Goal: Task Accomplishment & Management: Manage account settings

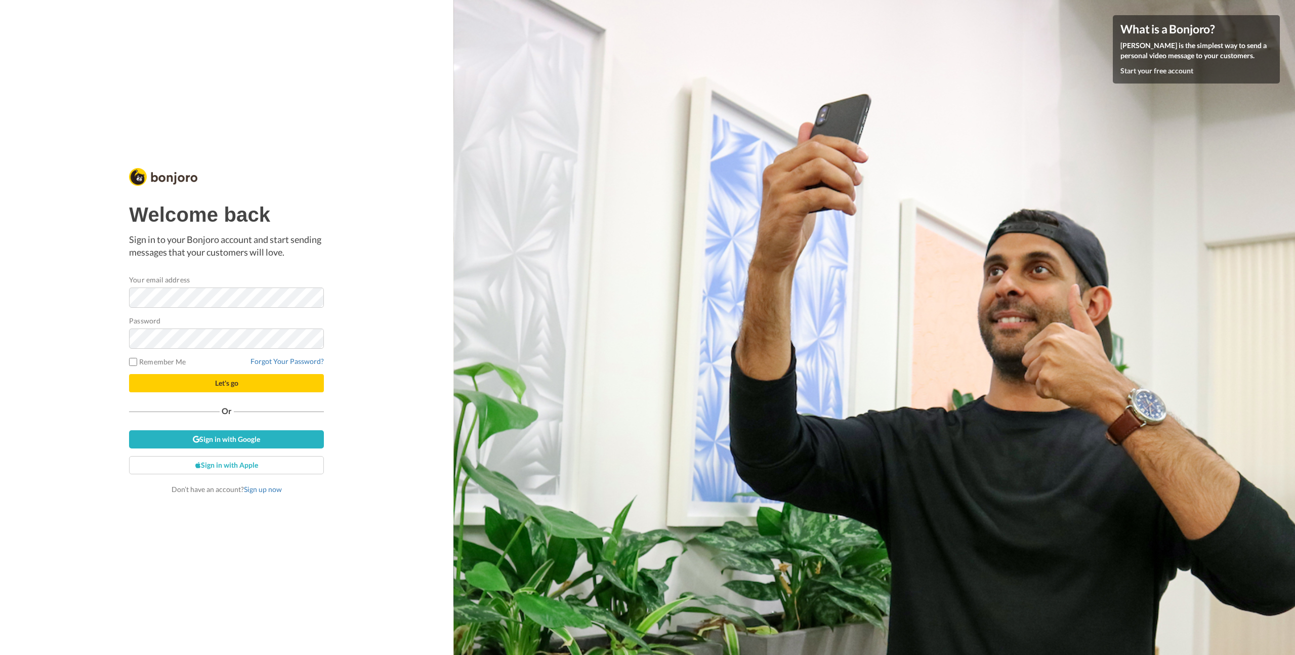
click at [86, 386] on div "Welcome back Sign in to your Bonjoro account and start sending messages that yo…" at bounding box center [226, 327] width 453 height 655
click at [228, 444] on link "Sign in with Google" at bounding box center [226, 439] width 195 height 18
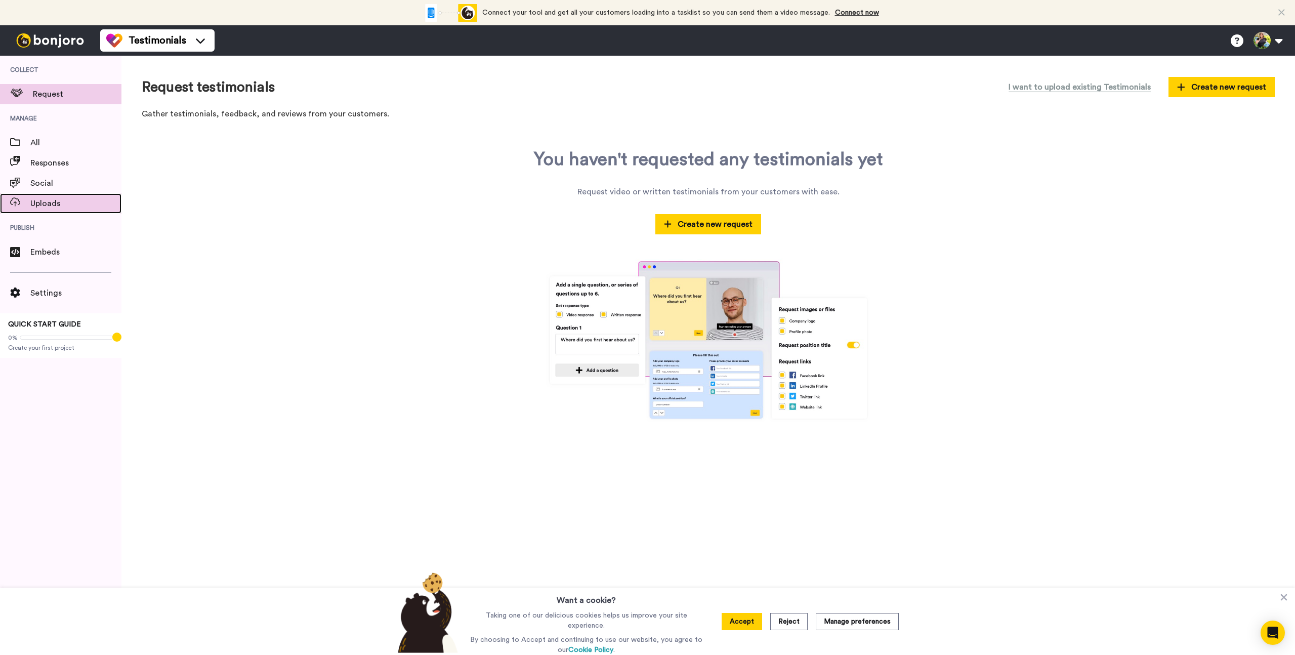
click at [58, 207] on span "Uploads" at bounding box center [75, 203] width 91 height 12
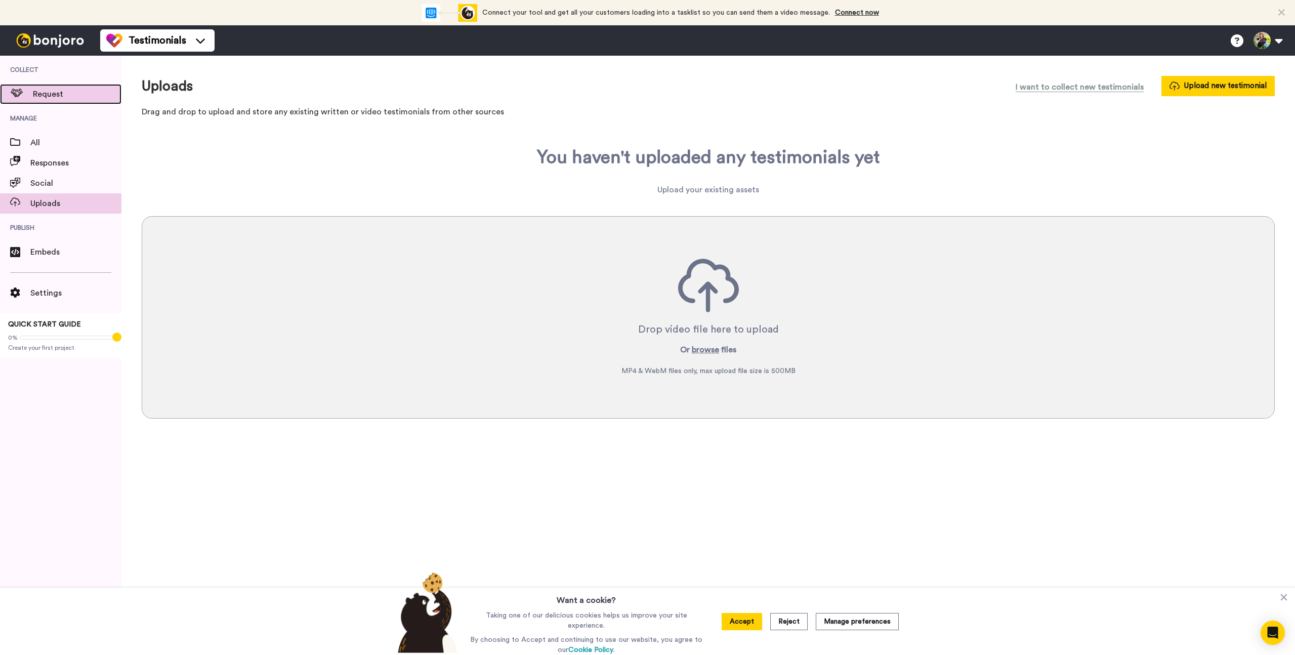
click at [46, 97] on span "Request" at bounding box center [77, 94] width 89 height 12
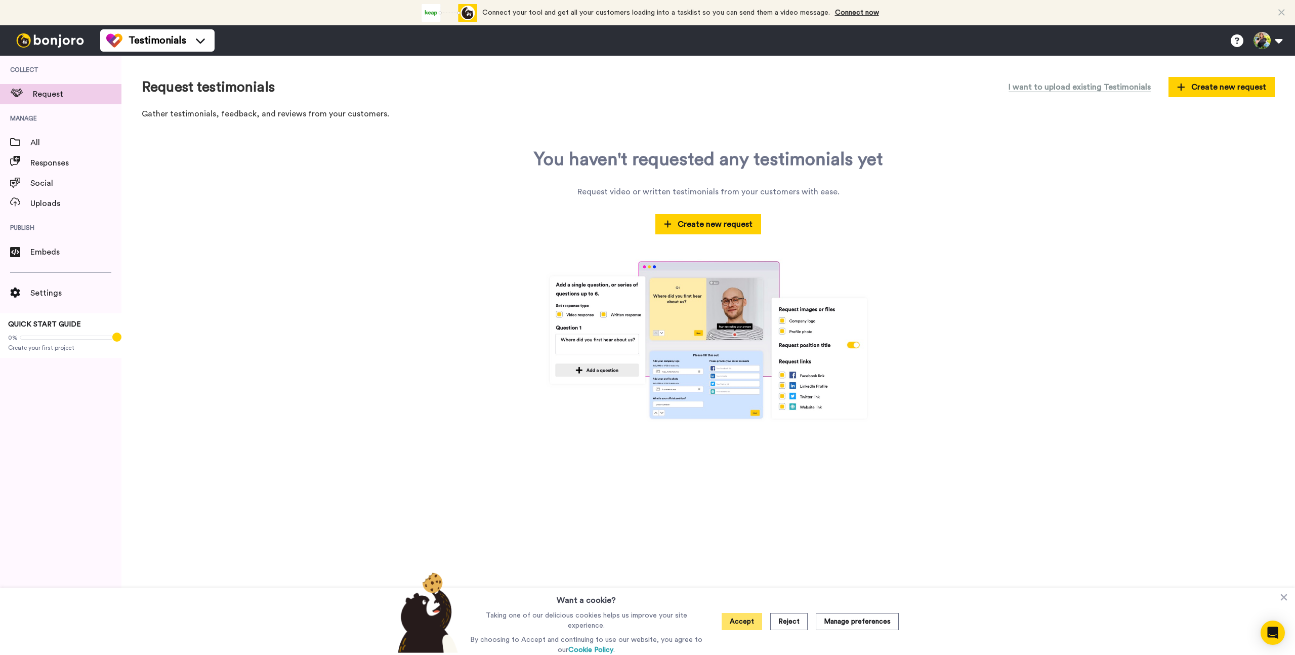
click at [753, 620] on button "Accept" at bounding box center [742, 621] width 40 height 17
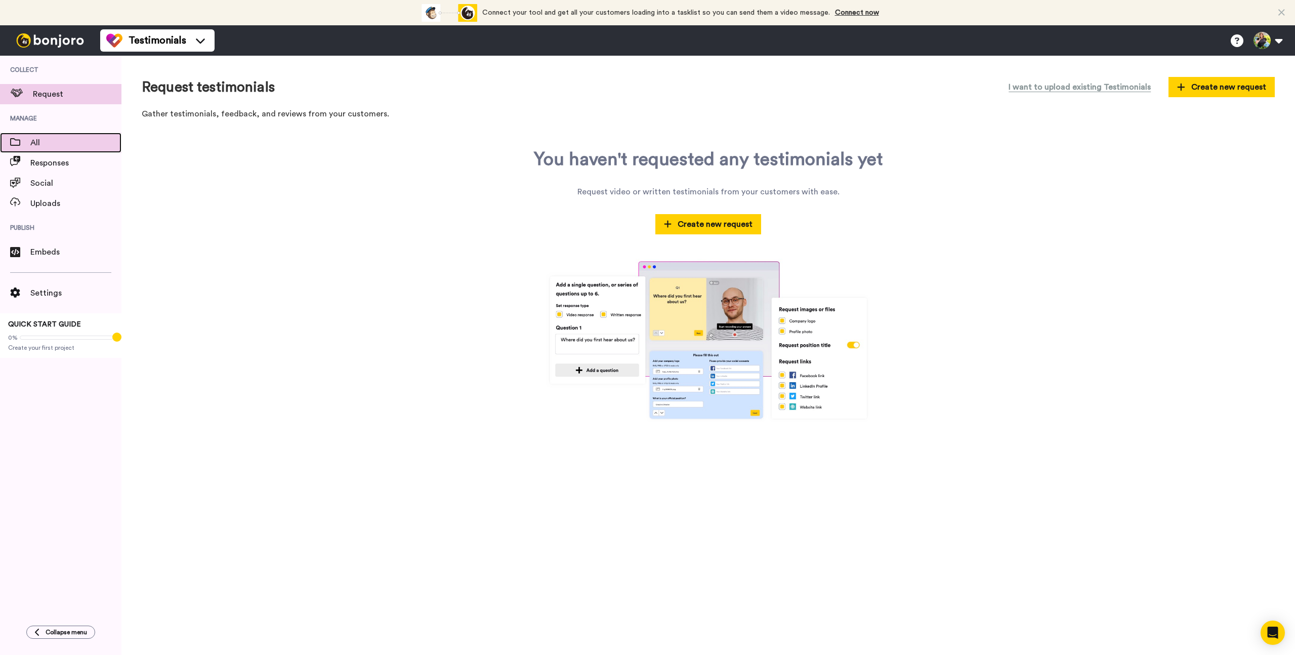
click at [37, 144] on span "All" at bounding box center [75, 143] width 91 height 12
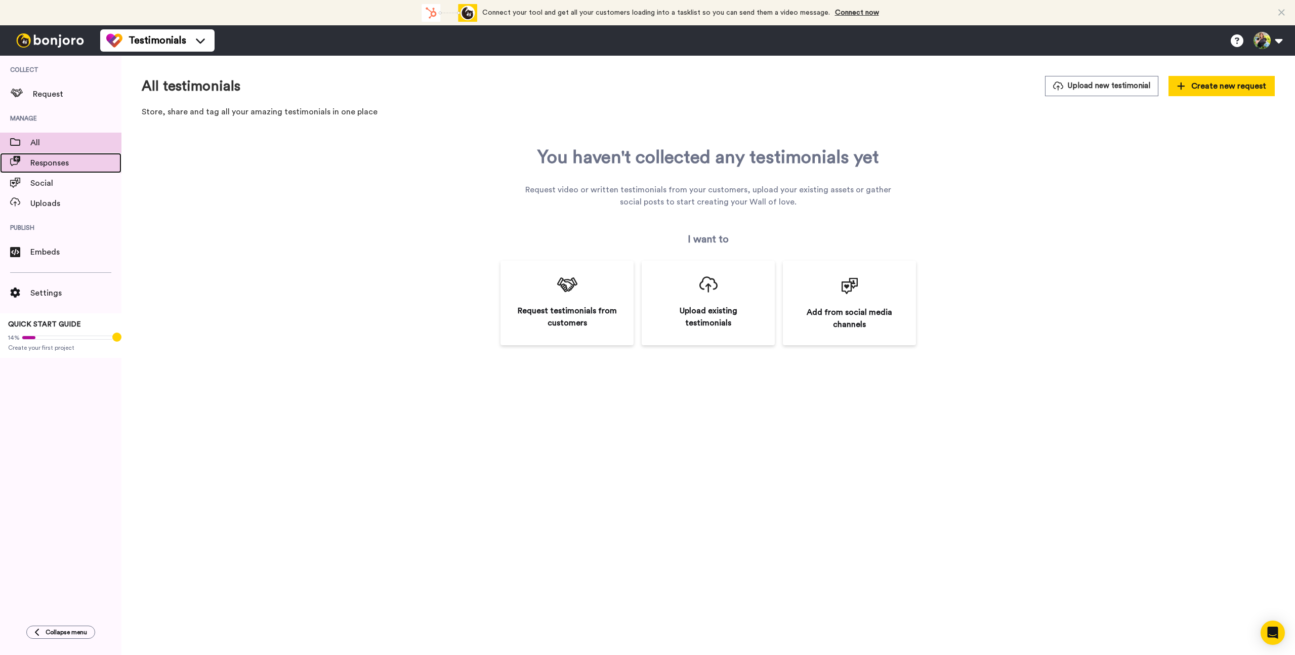
click at [72, 164] on span "Responses" at bounding box center [75, 163] width 91 height 12
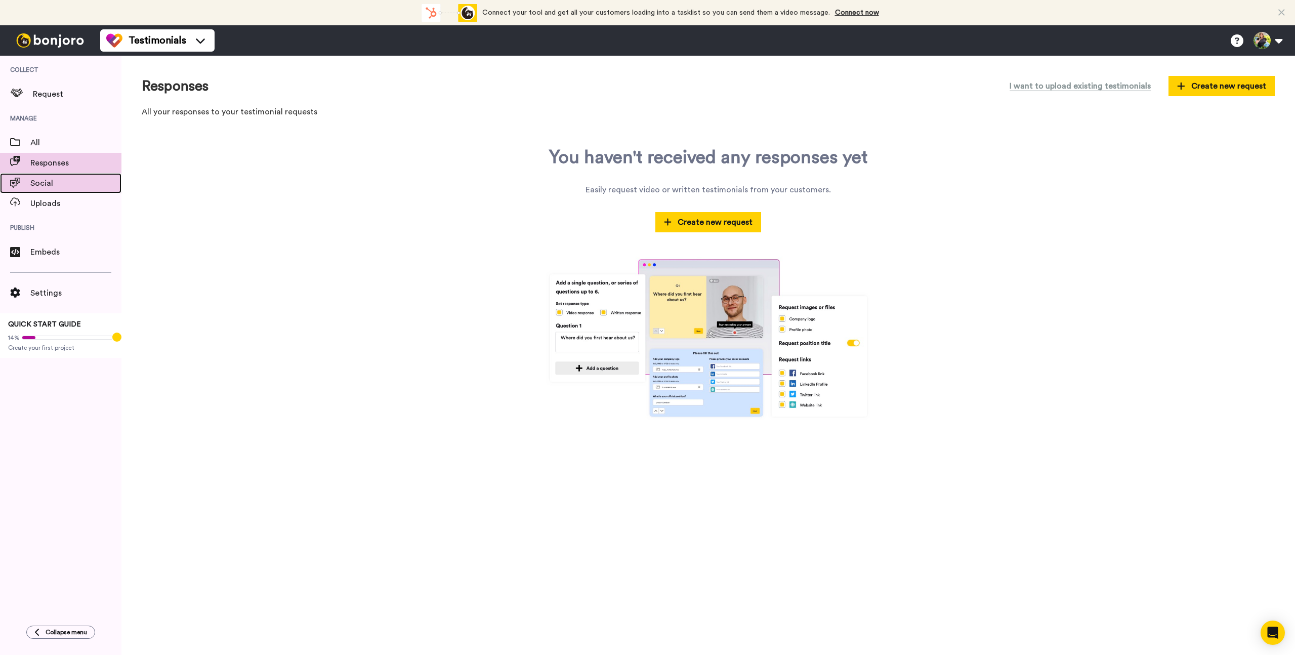
click at [73, 180] on span "Social" at bounding box center [75, 183] width 91 height 12
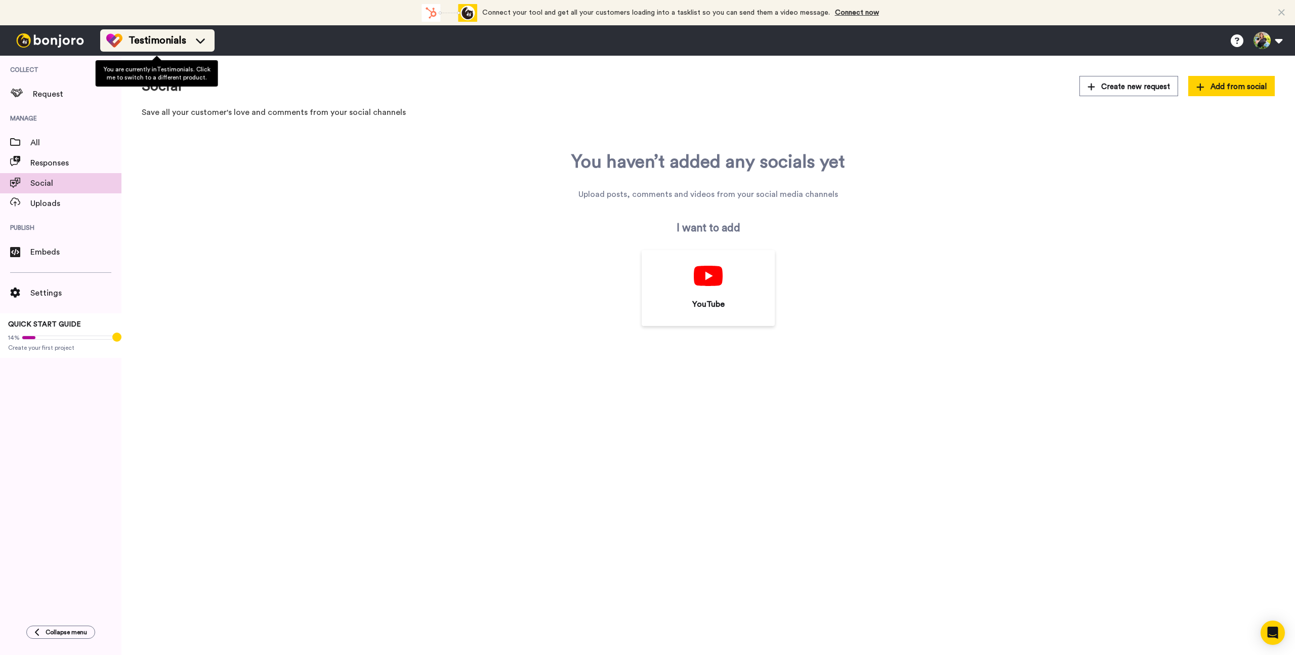
click at [203, 44] on icon at bounding box center [200, 40] width 16 height 10
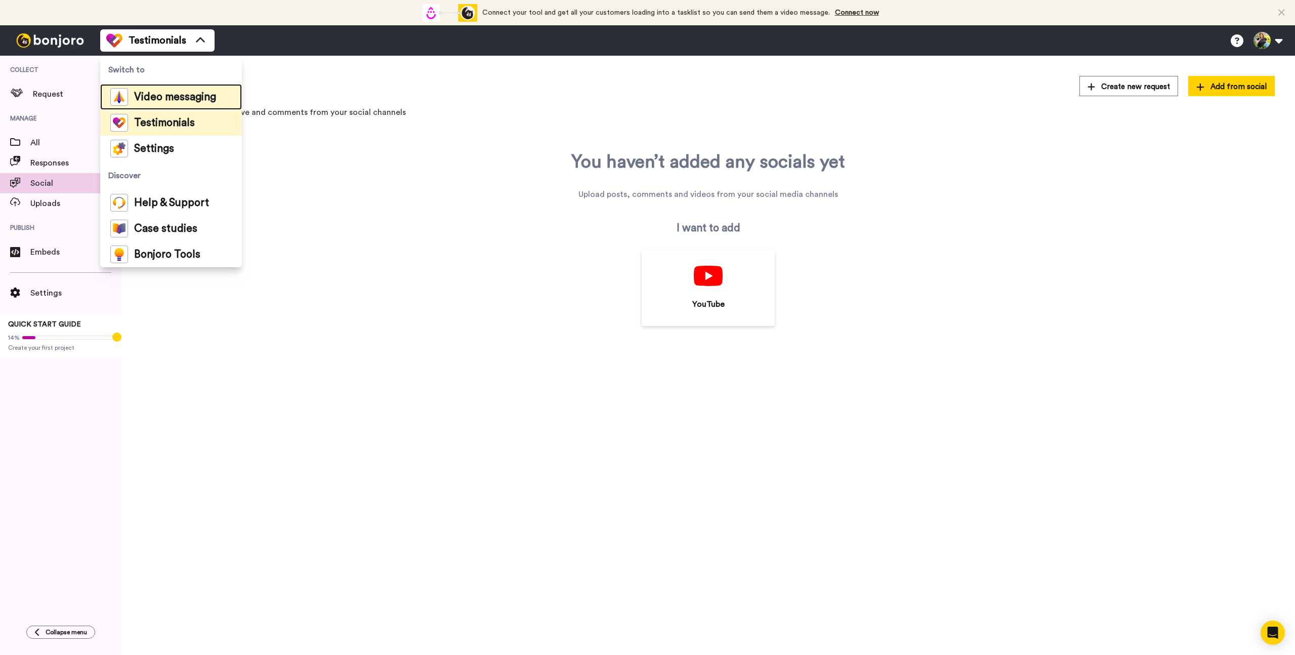
click at [187, 88] on div "Video messaging" at bounding box center [163, 97] width 106 height 18
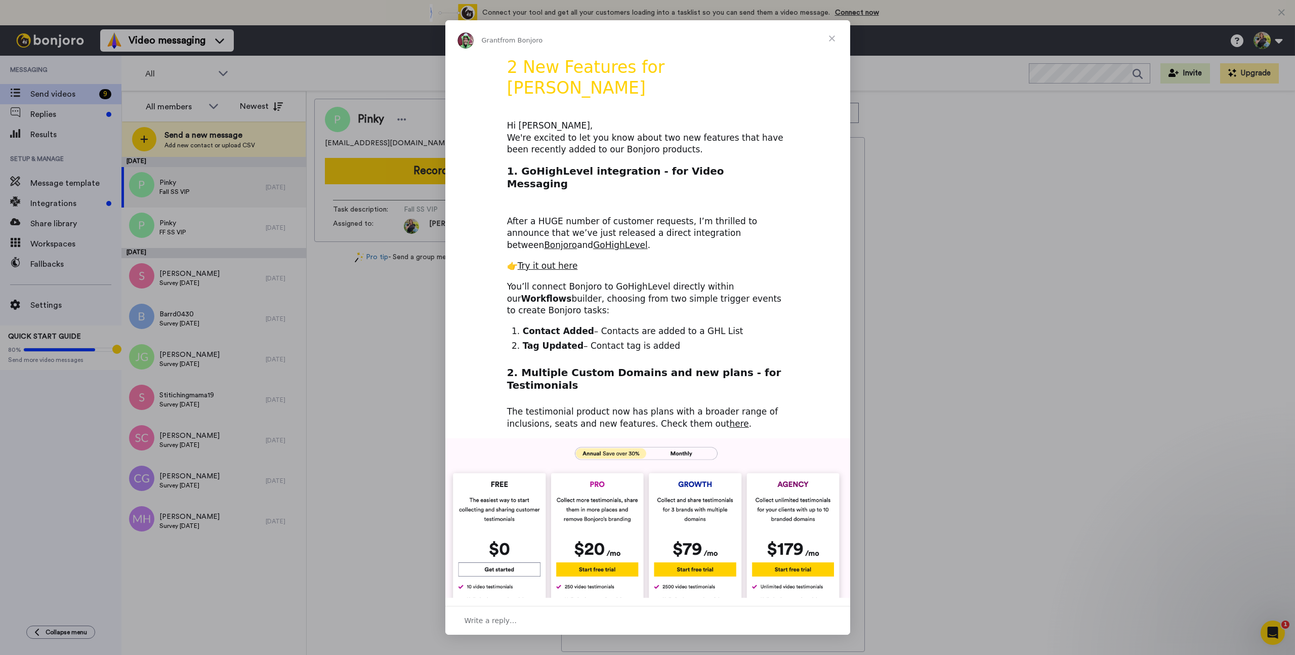
click at [831, 43] on span "Close" at bounding box center [832, 38] width 36 height 36
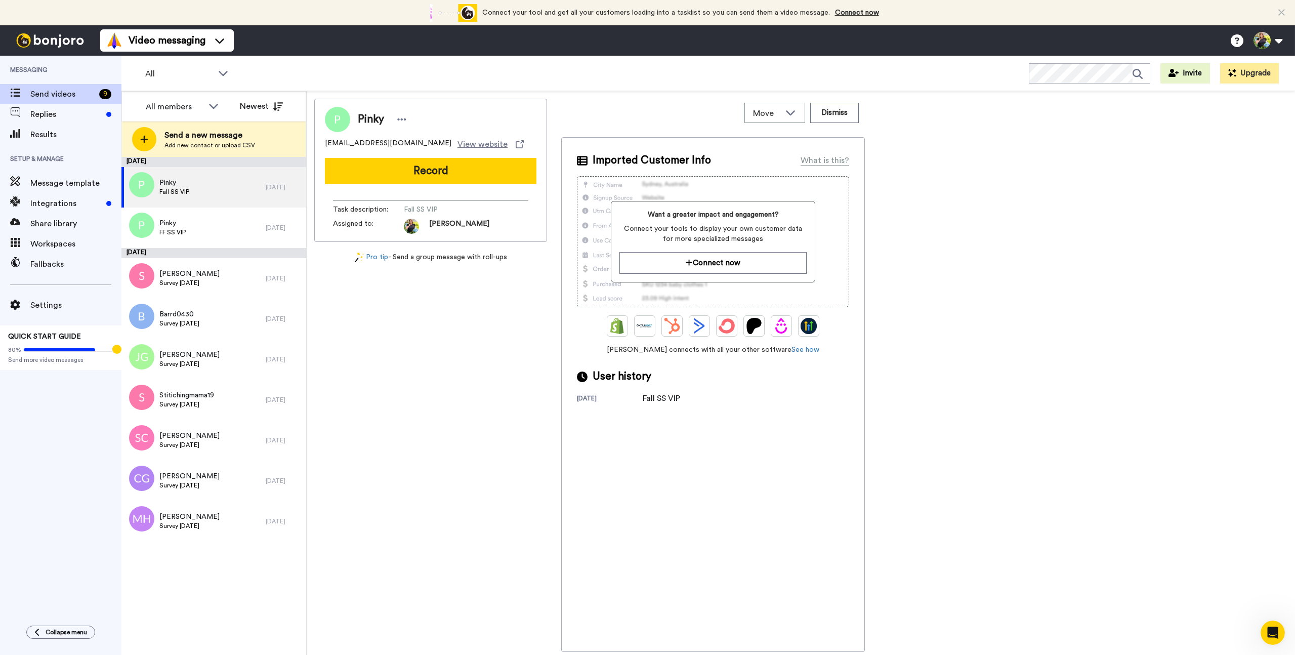
drag, startPoint x: 470, startPoint y: 115, endPoint x: 457, endPoint y: 112, distance: 12.9
click at [470, 115] on div "Pinky" at bounding box center [431, 119] width 212 height 25
click at [406, 120] on div at bounding box center [401, 119] width 15 height 15
click at [429, 168] on li "Move" at bounding box center [430, 165] width 73 height 14
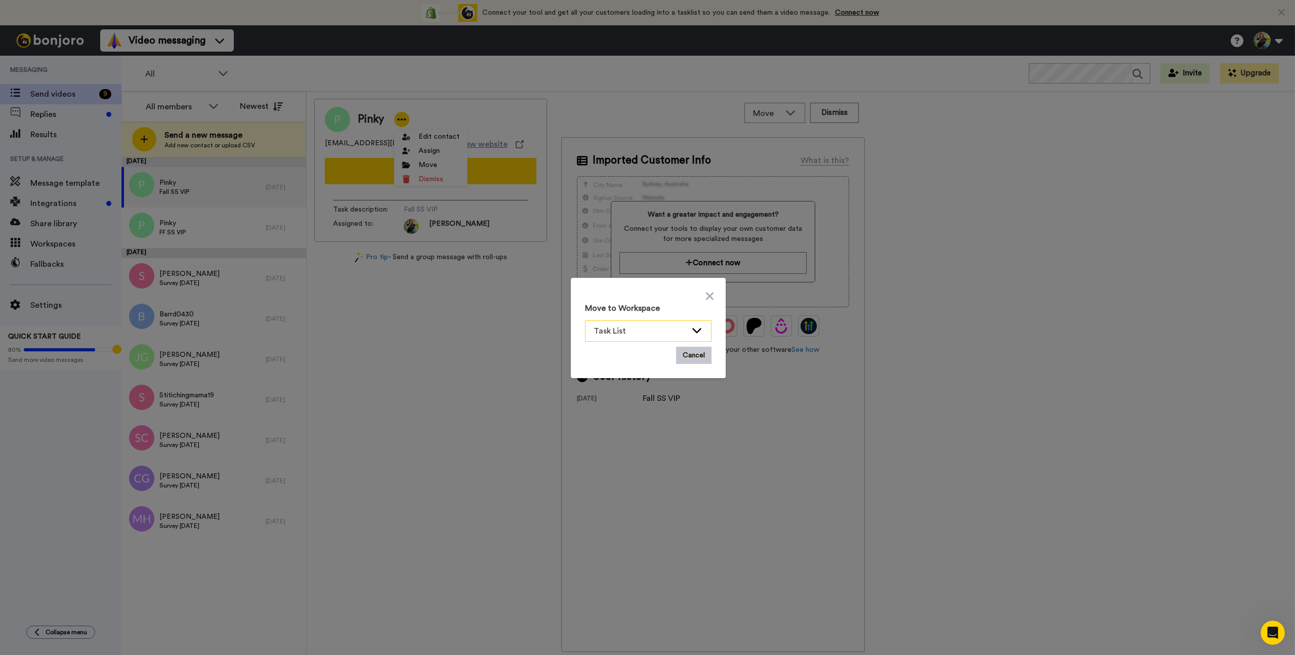
click at [610, 334] on span "Task List" at bounding box center [640, 331] width 93 height 12
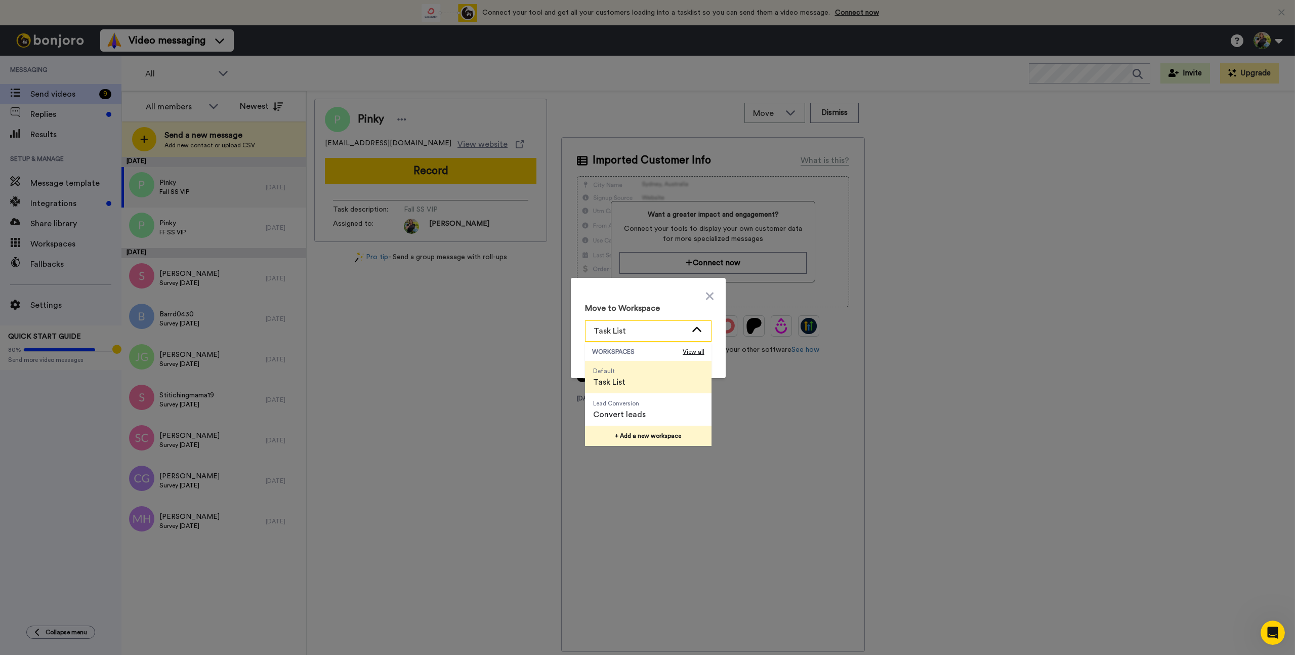
click at [632, 439] on button "+ Add a new workspace" at bounding box center [648, 436] width 127 height 20
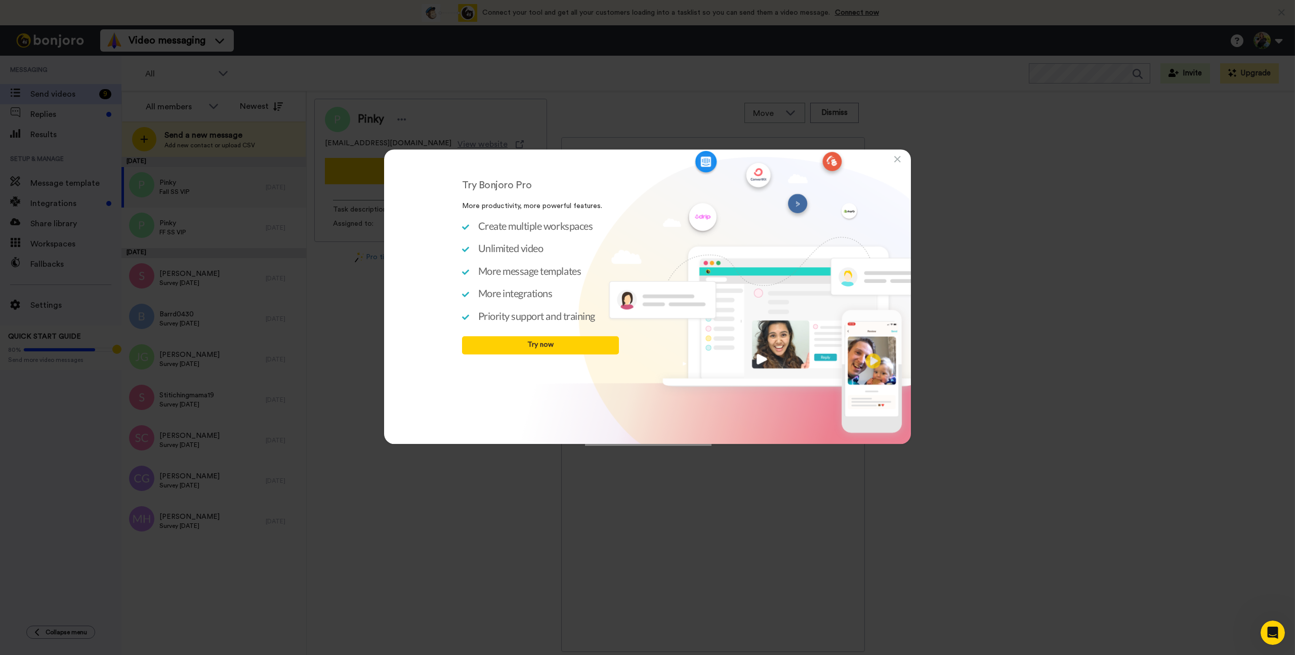
click at [900, 161] on icon at bounding box center [897, 159] width 7 height 10
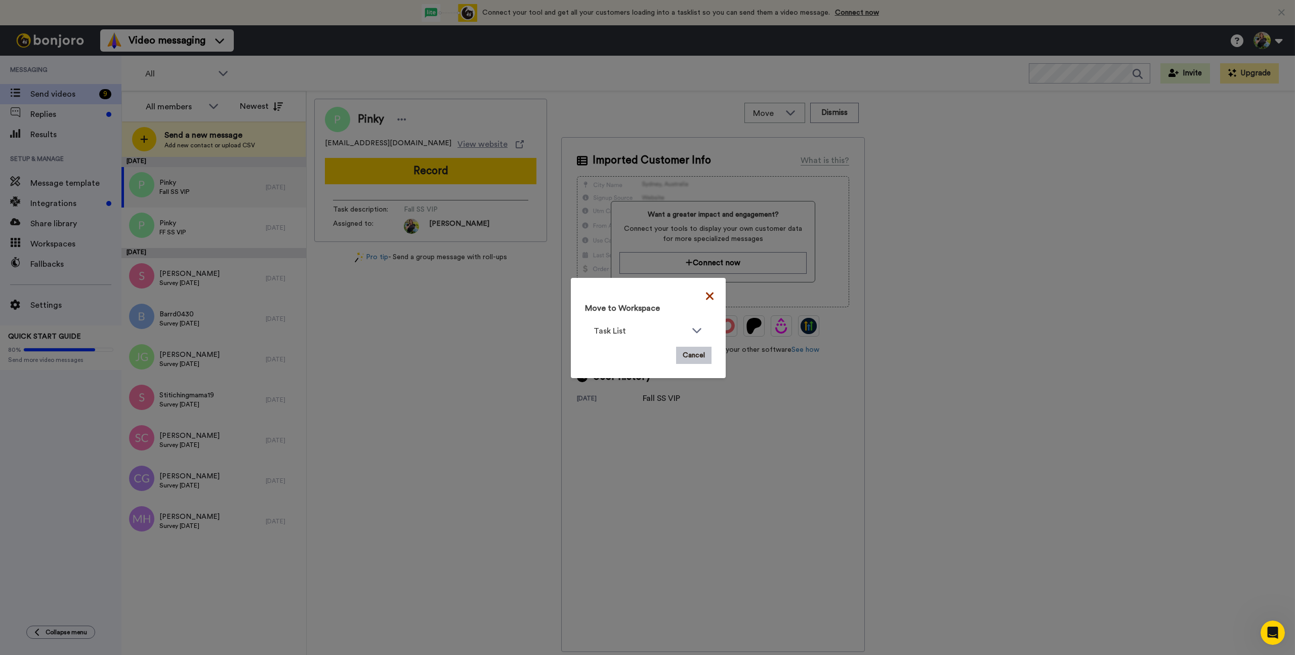
click at [706, 296] on icon at bounding box center [710, 296] width 8 height 12
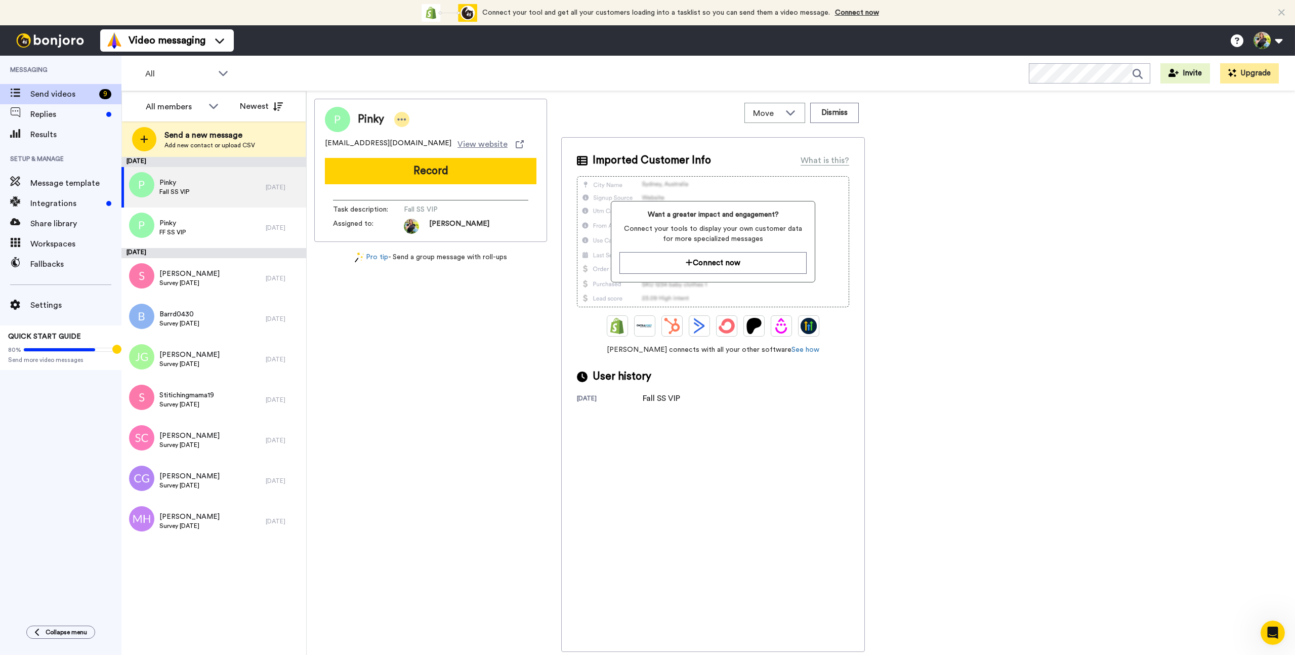
click at [395, 120] on div at bounding box center [401, 119] width 15 height 15
click at [426, 183] on li "Dismiss" at bounding box center [430, 179] width 73 height 14
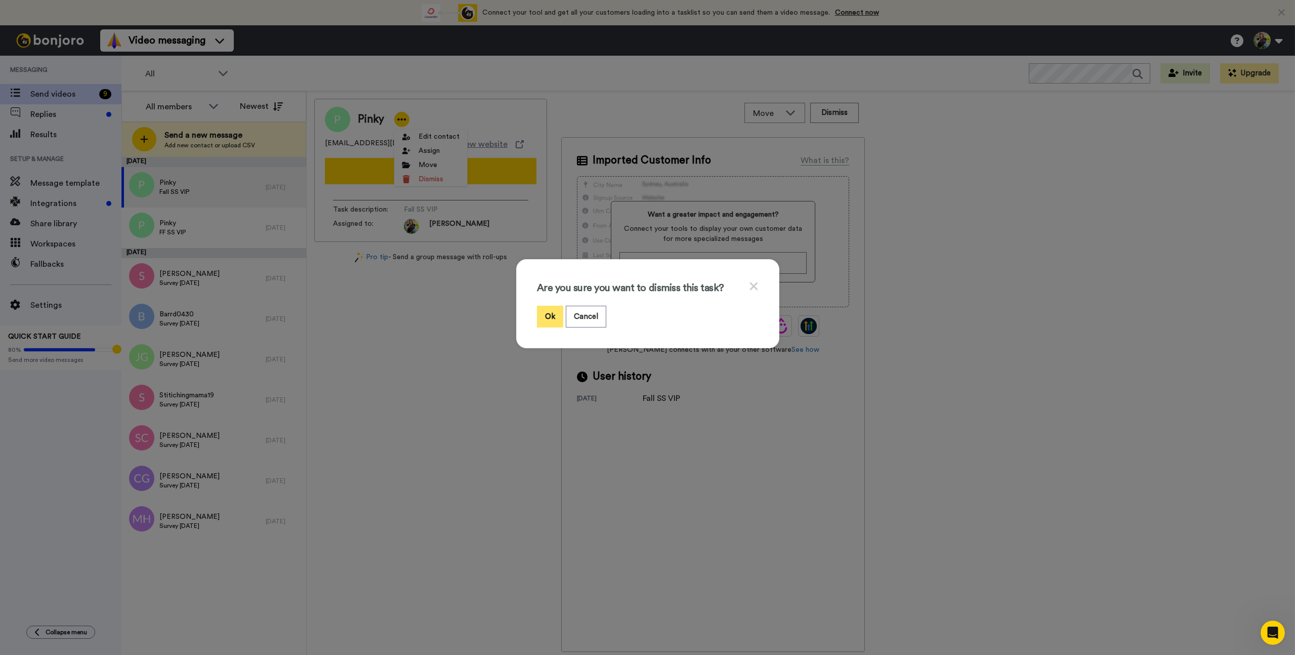
click at [549, 318] on button "Ok" at bounding box center [550, 317] width 26 height 22
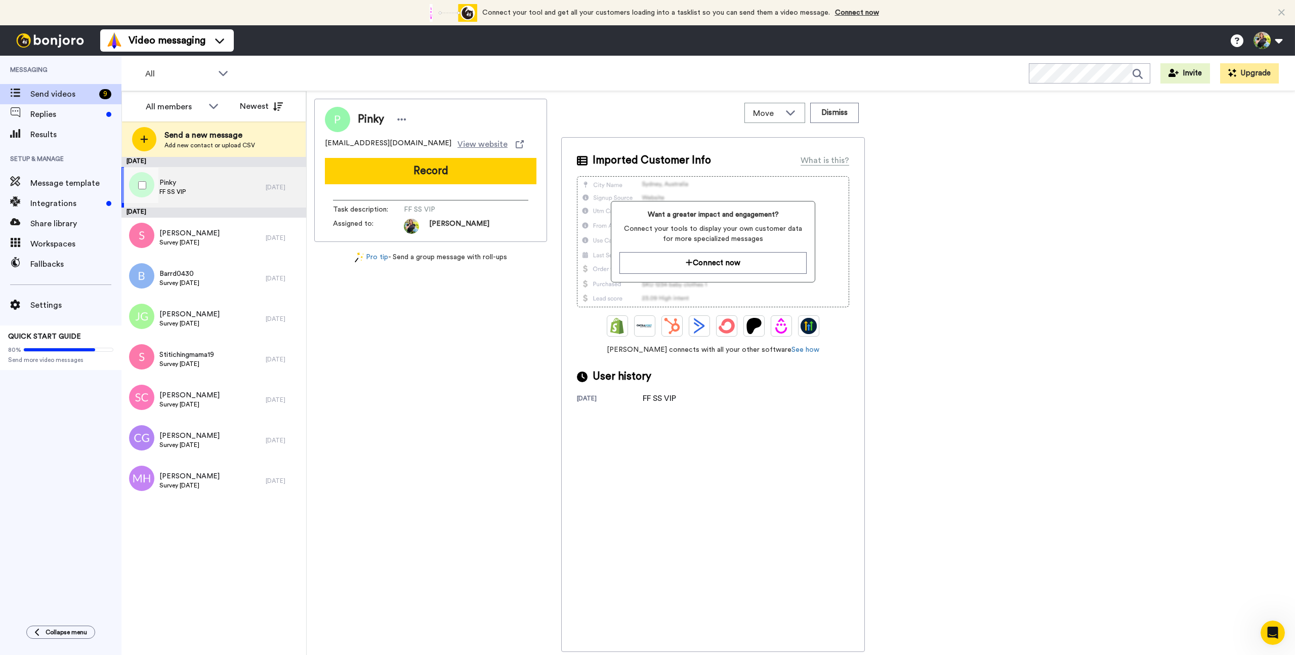
click at [140, 190] on div at bounding box center [140, 184] width 36 height 35
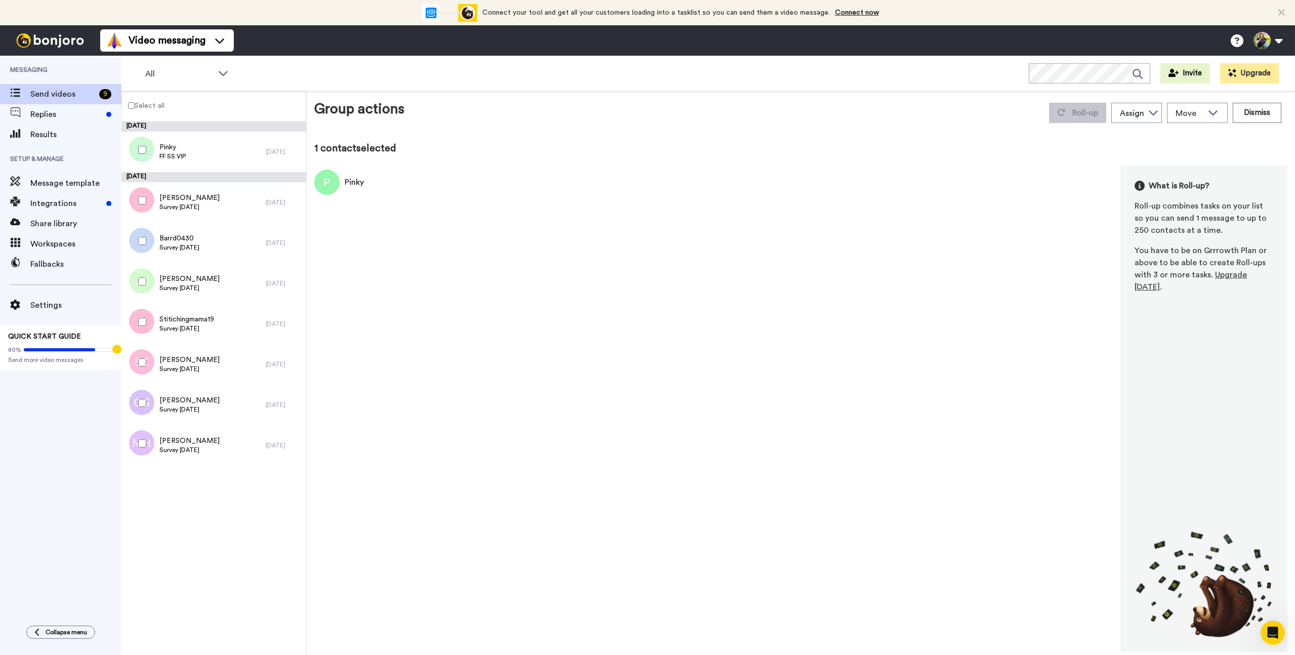
click at [139, 204] on div at bounding box center [140, 200] width 36 height 35
click at [142, 246] on div at bounding box center [140, 240] width 36 height 35
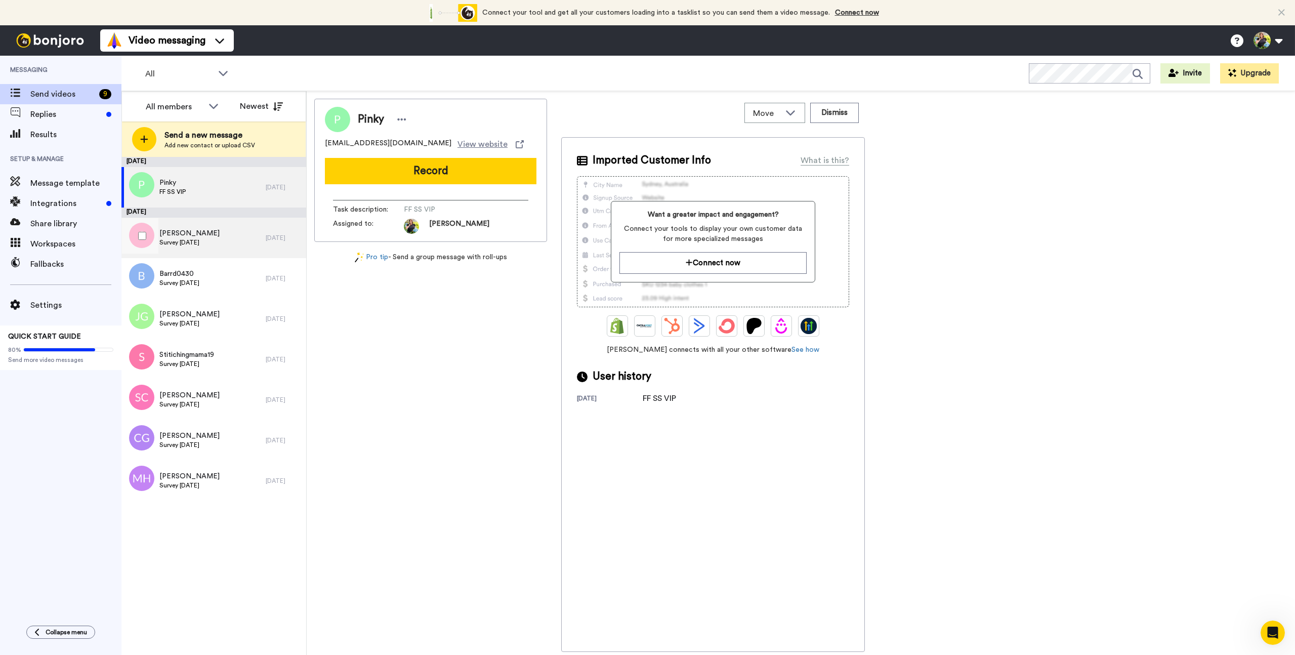
click at [196, 241] on span "Survey [DATE]" at bounding box center [189, 242] width 60 height 8
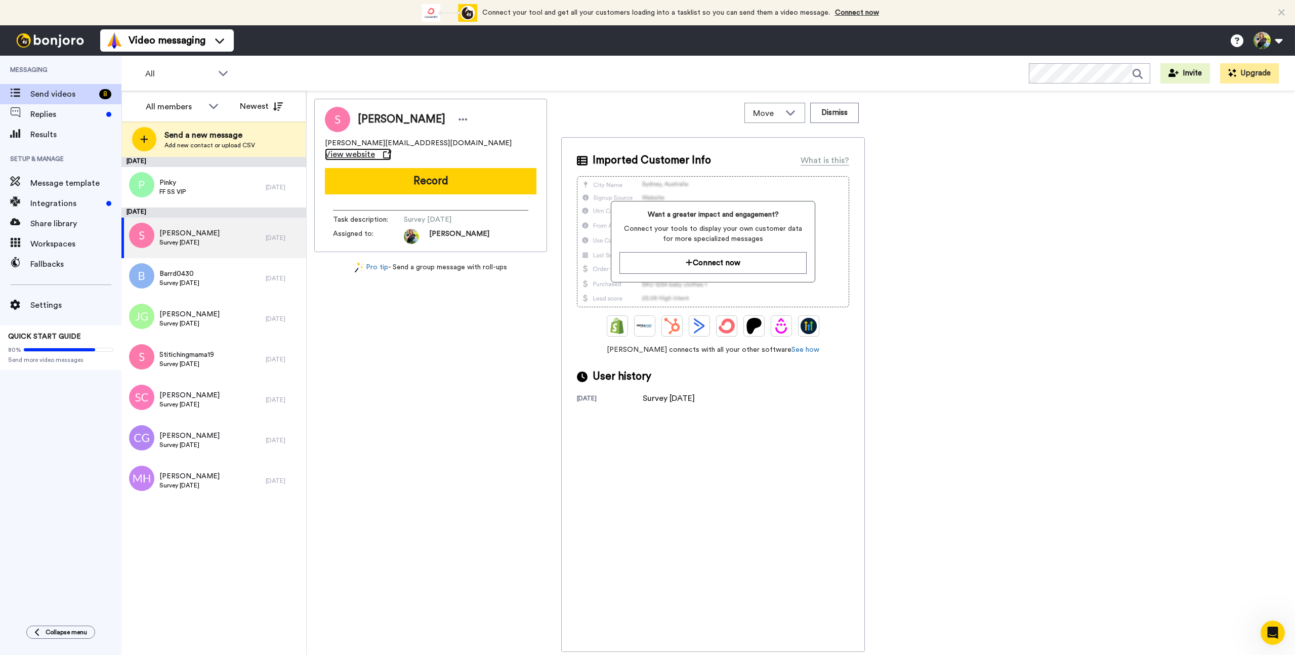
click at [375, 148] on span "View website" at bounding box center [350, 154] width 50 height 12
click at [45, 93] on span "Send videos" at bounding box center [62, 94] width 65 height 12
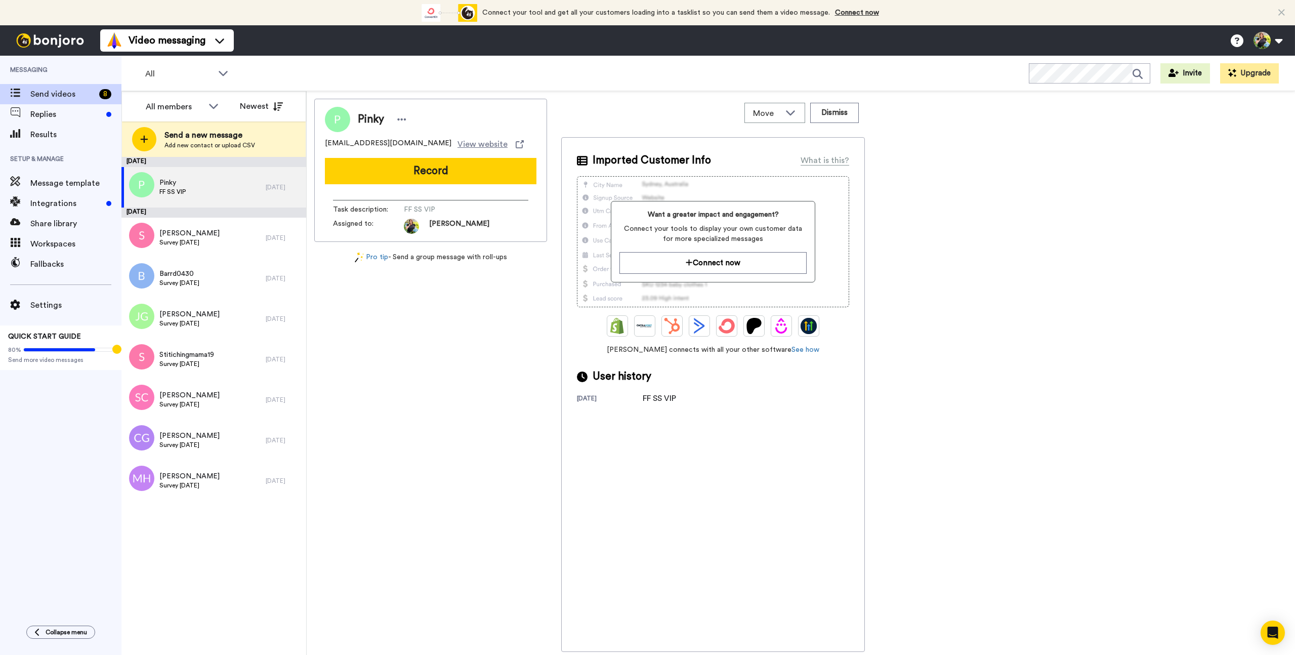
click at [35, 66] on span "Messaging" at bounding box center [60, 70] width 121 height 28
click at [191, 34] on span "Video messaging" at bounding box center [167, 40] width 77 height 14
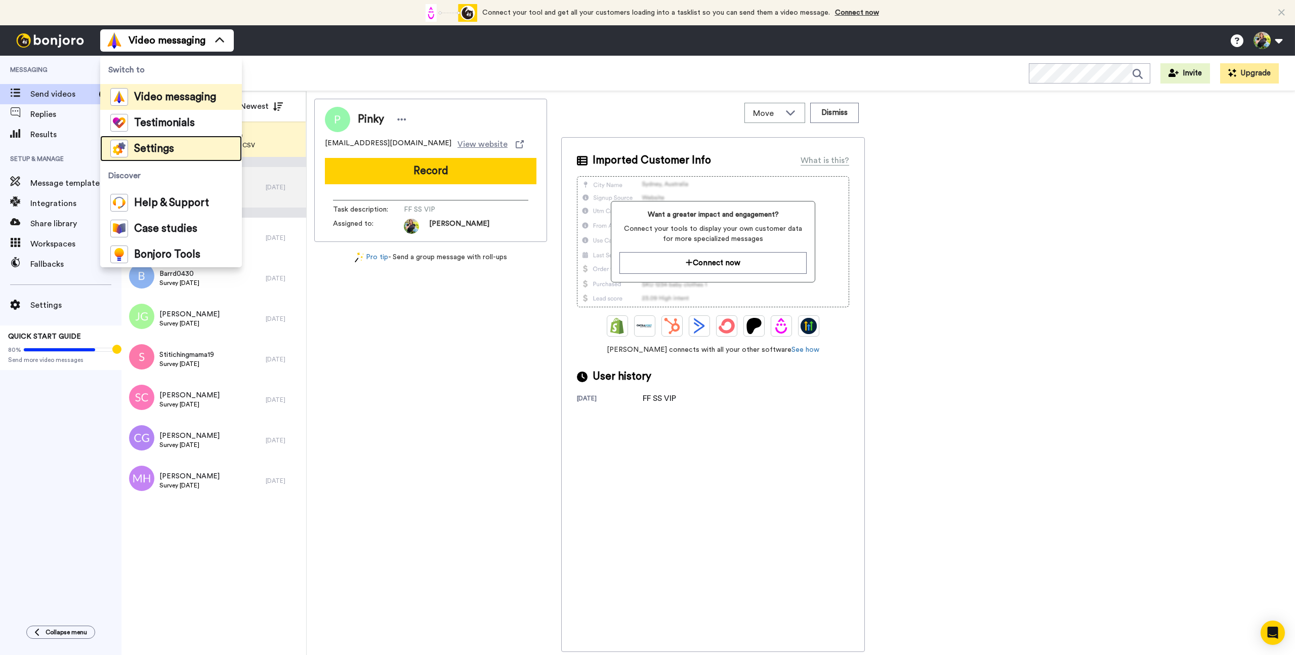
click at [145, 151] on span "Settings" at bounding box center [154, 149] width 40 height 10
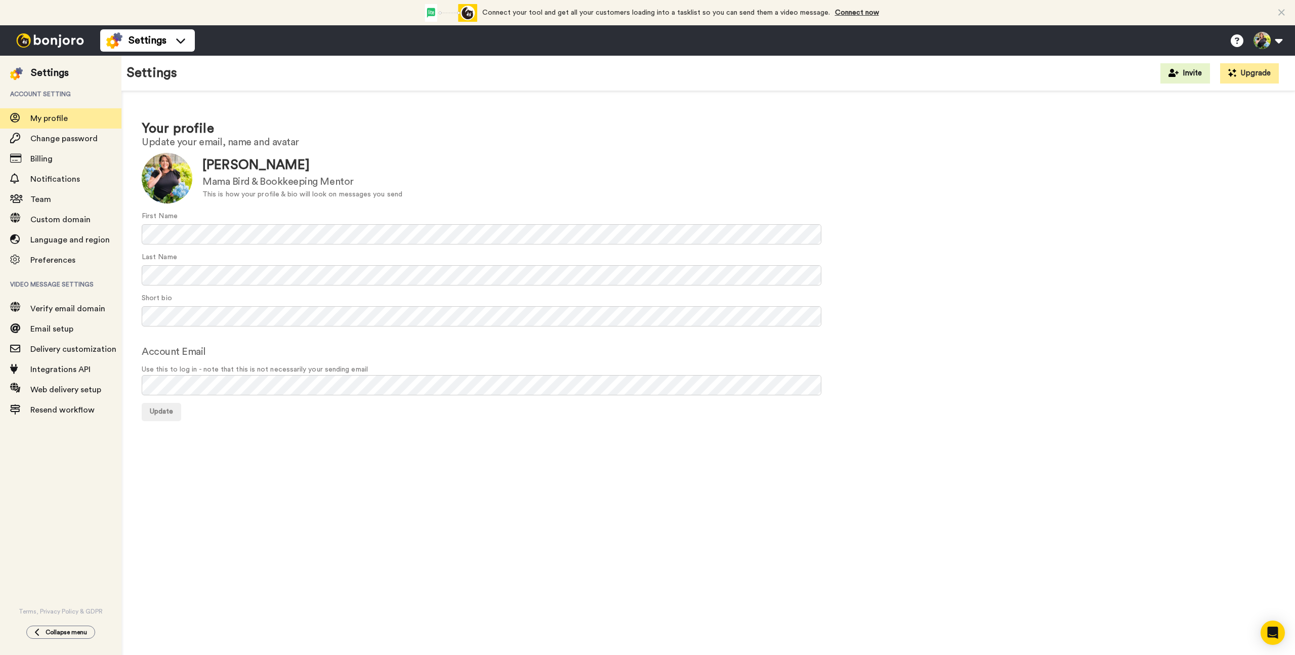
click at [220, 165] on div "[PERSON_NAME]" at bounding box center [302, 165] width 200 height 19
click at [116, 314] on div "Settings Account setting My profile Change password Billing Notifications Team …" at bounding box center [647, 355] width 1295 height 599
click at [161, 173] on div at bounding box center [167, 178] width 51 height 51
click at [163, 181] on div at bounding box center [167, 178] width 51 height 51
click at [170, 174] on div at bounding box center [167, 178] width 51 height 51
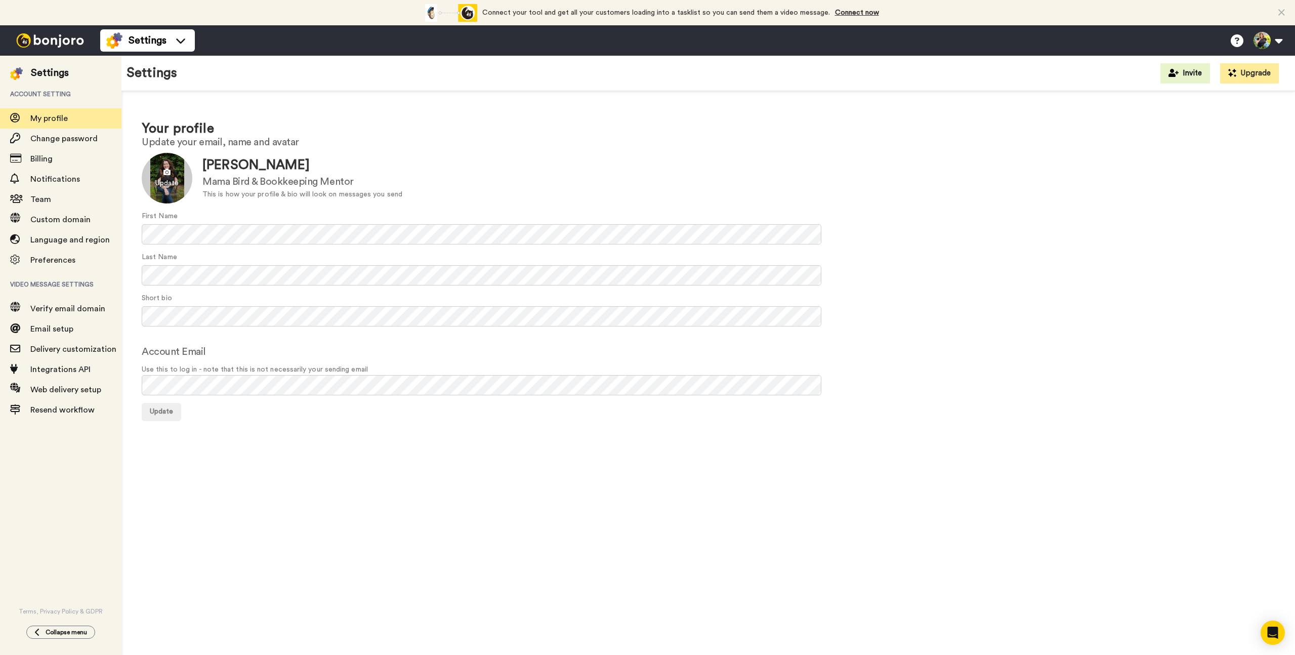
click at [167, 172] on div at bounding box center [167, 178] width 51 height 51
click at [165, 175] on div at bounding box center [167, 178] width 51 height 51
click at [162, 413] on span "Update" at bounding box center [161, 411] width 23 height 7
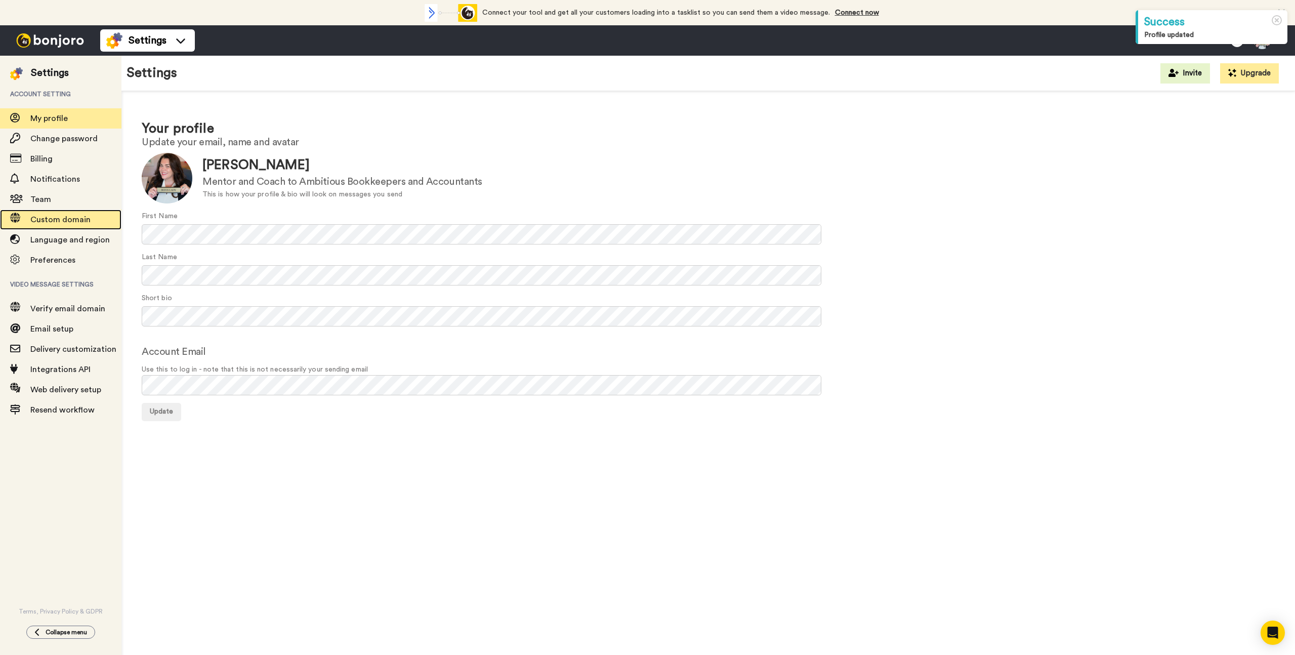
click at [52, 223] on span "Custom domain" at bounding box center [60, 220] width 60 height 8
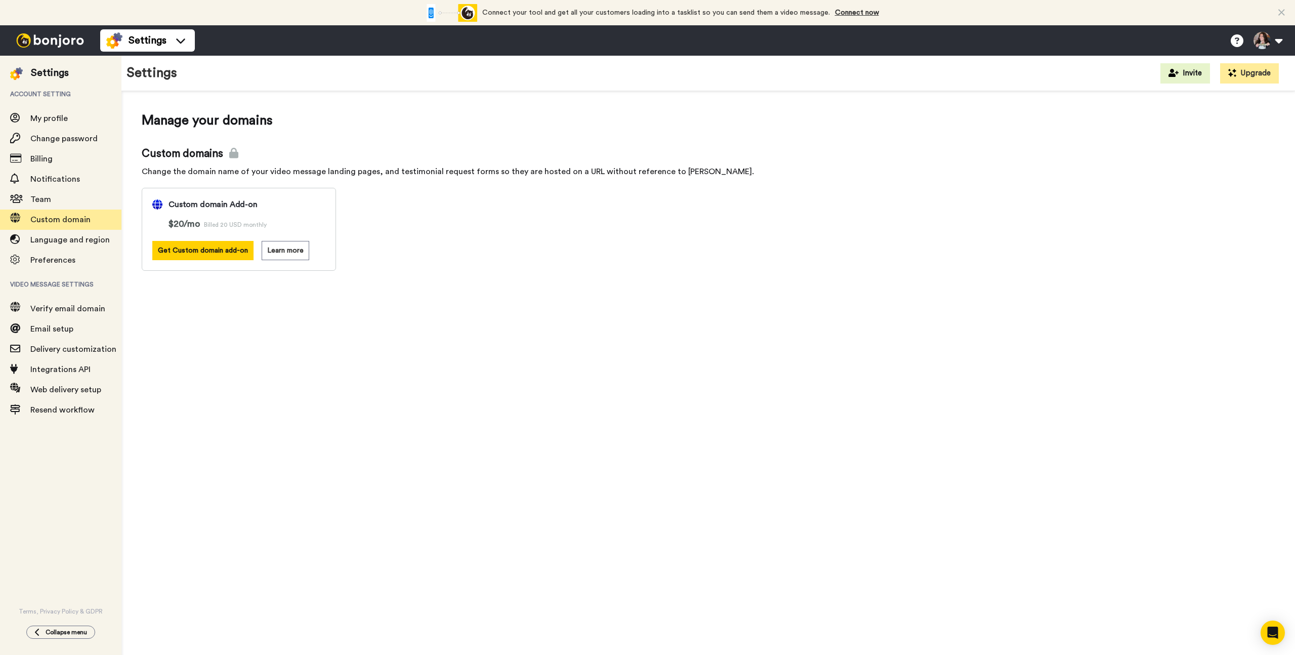
click at [67, 298] on span "Video message settings" at bounding box center [60, 284] width 121 height 28
click at [66, 307] on span "Verify email domain" at bounding box center [67, 309] width 75 height 8
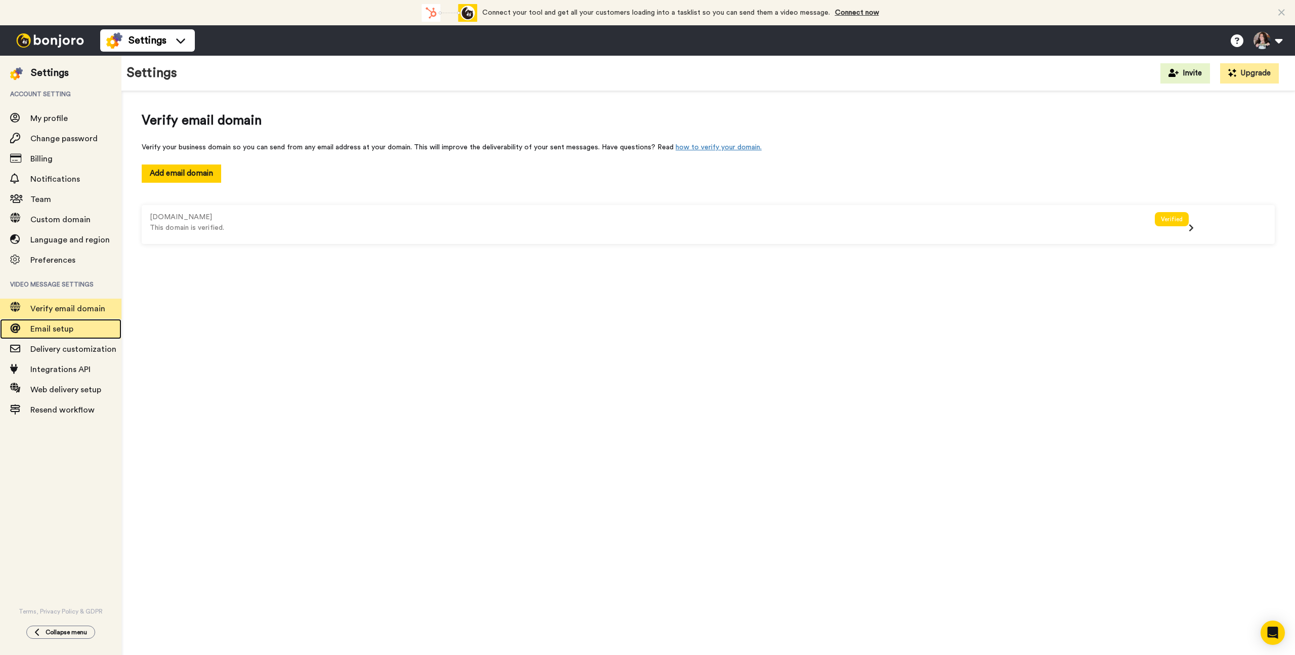
click at [64, 331] on span "Email setup" at bounding box center [51, 329] width 43 height 8
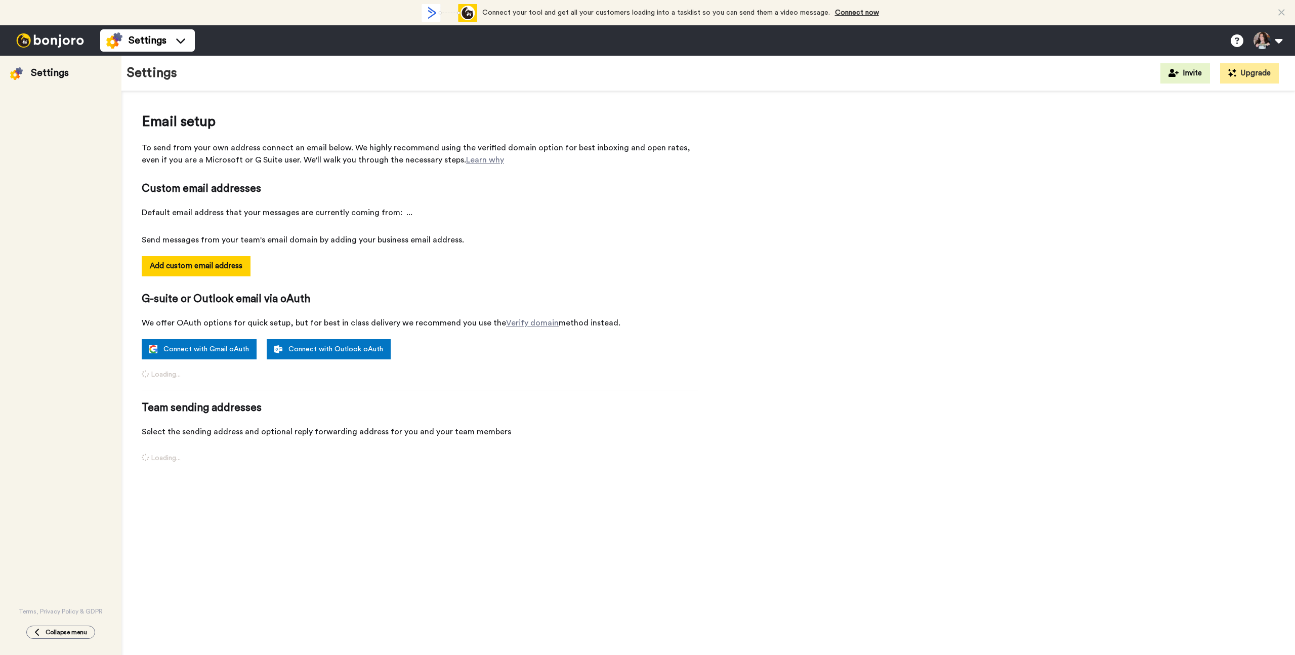
select select "118792"
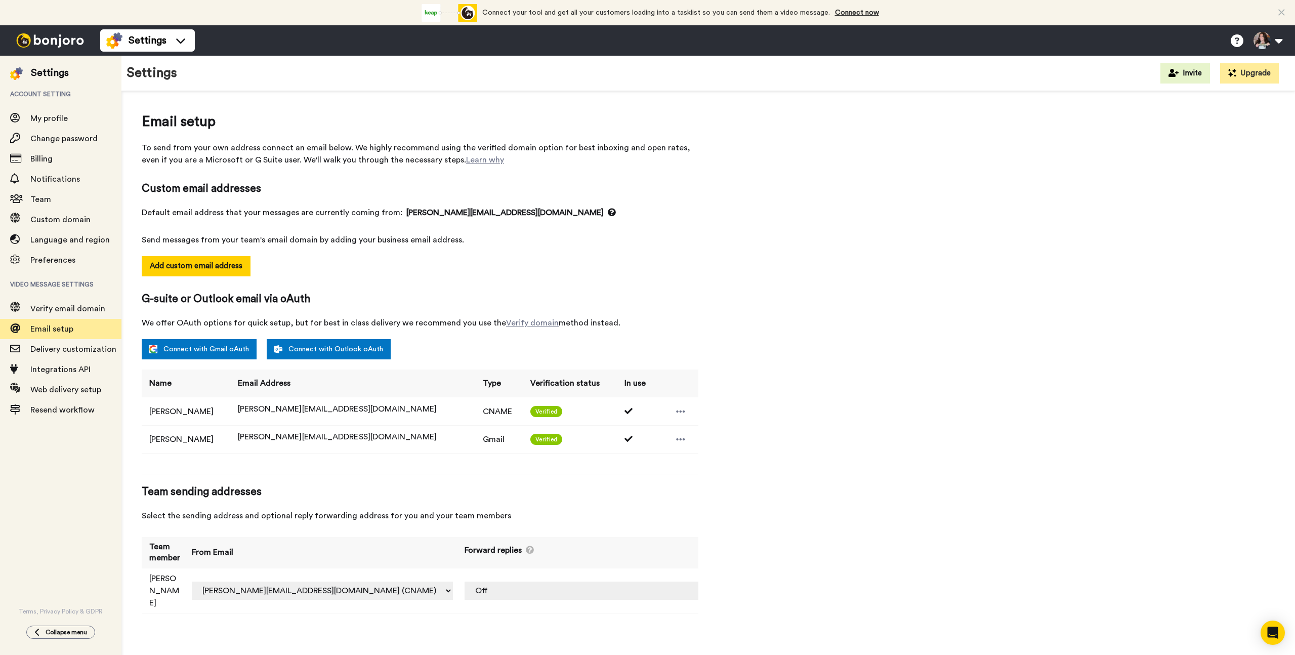
click at [67, 47] on img at bounding box center [50, 40] width 76 height 14
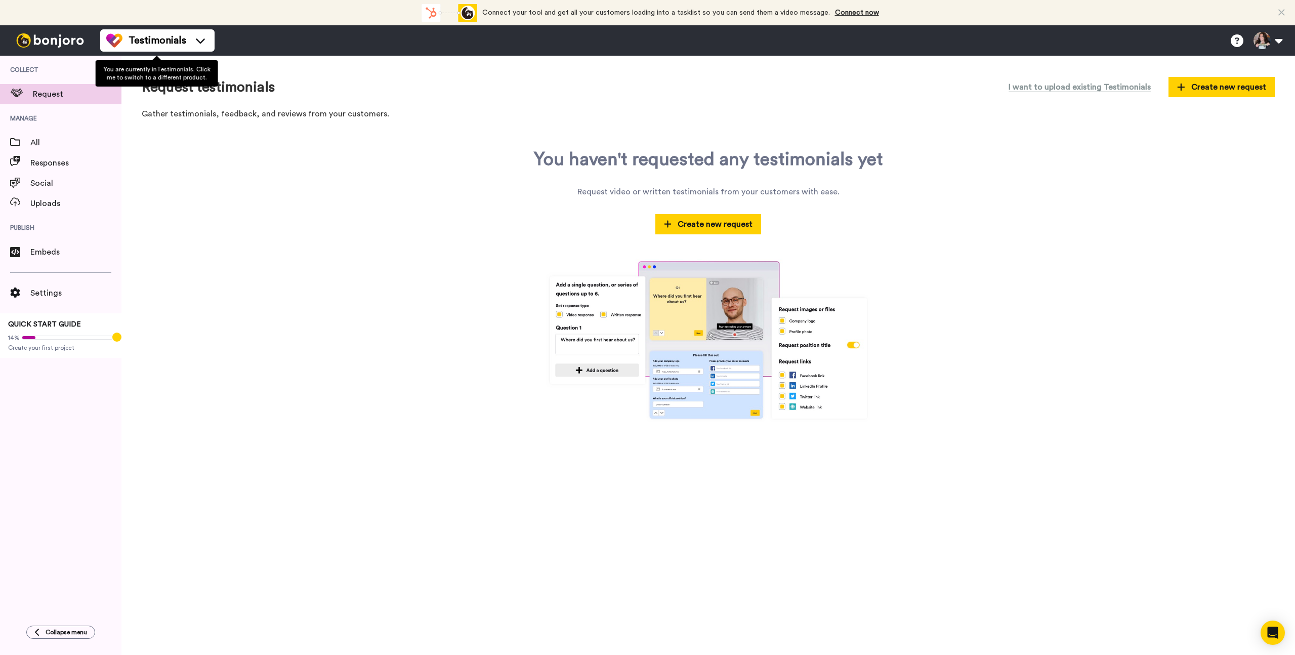
click at [177, 44] on span "Testimonials" at bounding box center [158, 40] width 58 height 14
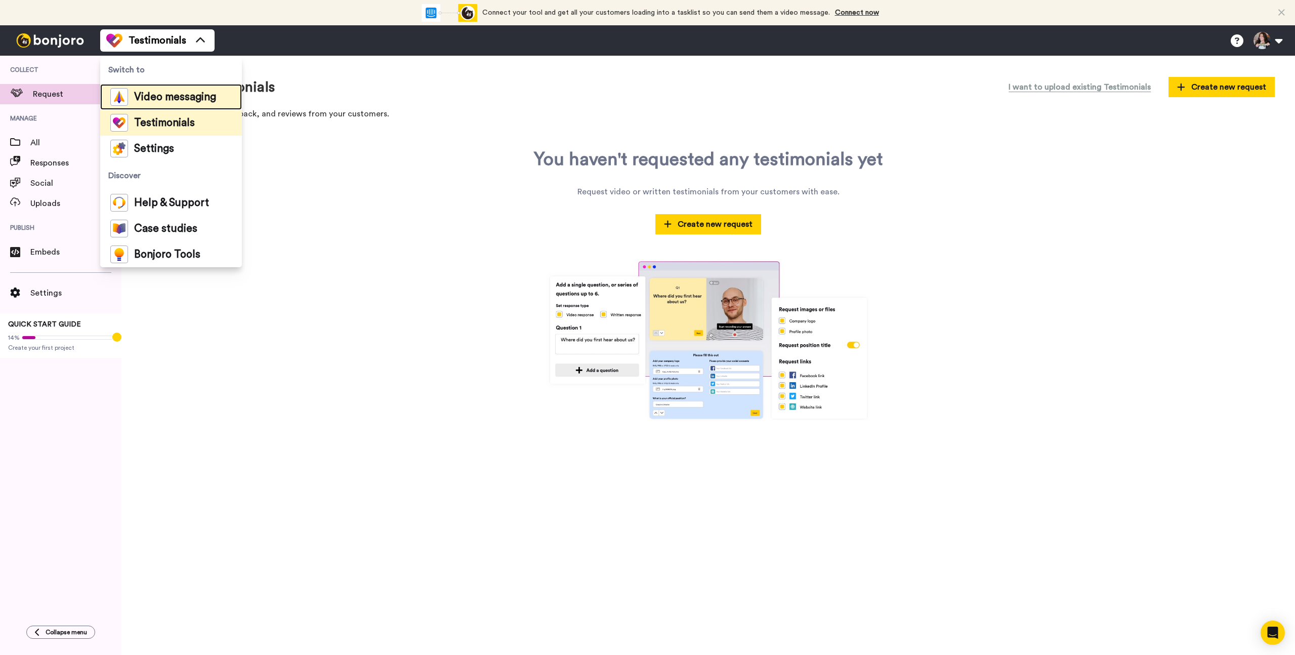
click at [153, 99] on span "Video messaging" at bounding box center [175, 97] width 82 height 10
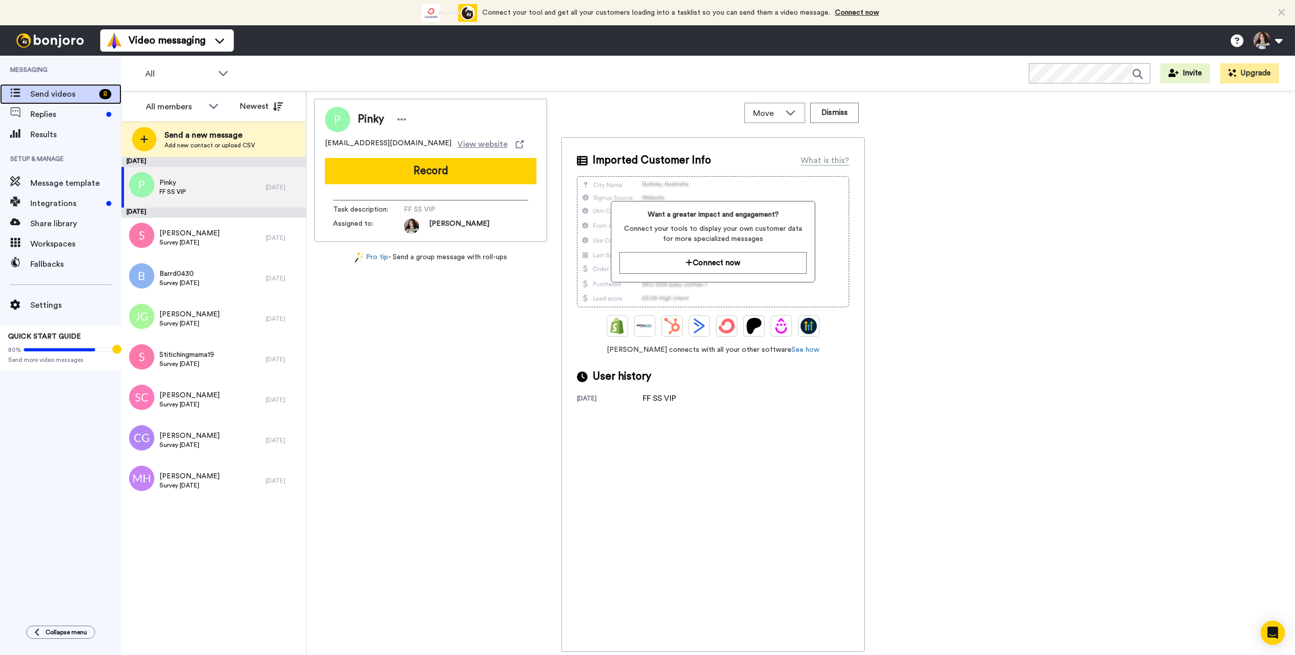
click at [43, 92] on span "Send videos" at bounding box center [62, 94] width 65 height 12
click at [213, 109] on icon at bounding box center [213, 106] width 12 height 10
click at [265, 92] on div "All members All members [PERSON_NAME] Newest" at bounding box center [214, 106] width 184 height 30
click at [260, 110] on button "Newest" at bounding box center [261, 106] width 58 height 20
